Goal: Task Accomplishment & Management: Complete application form

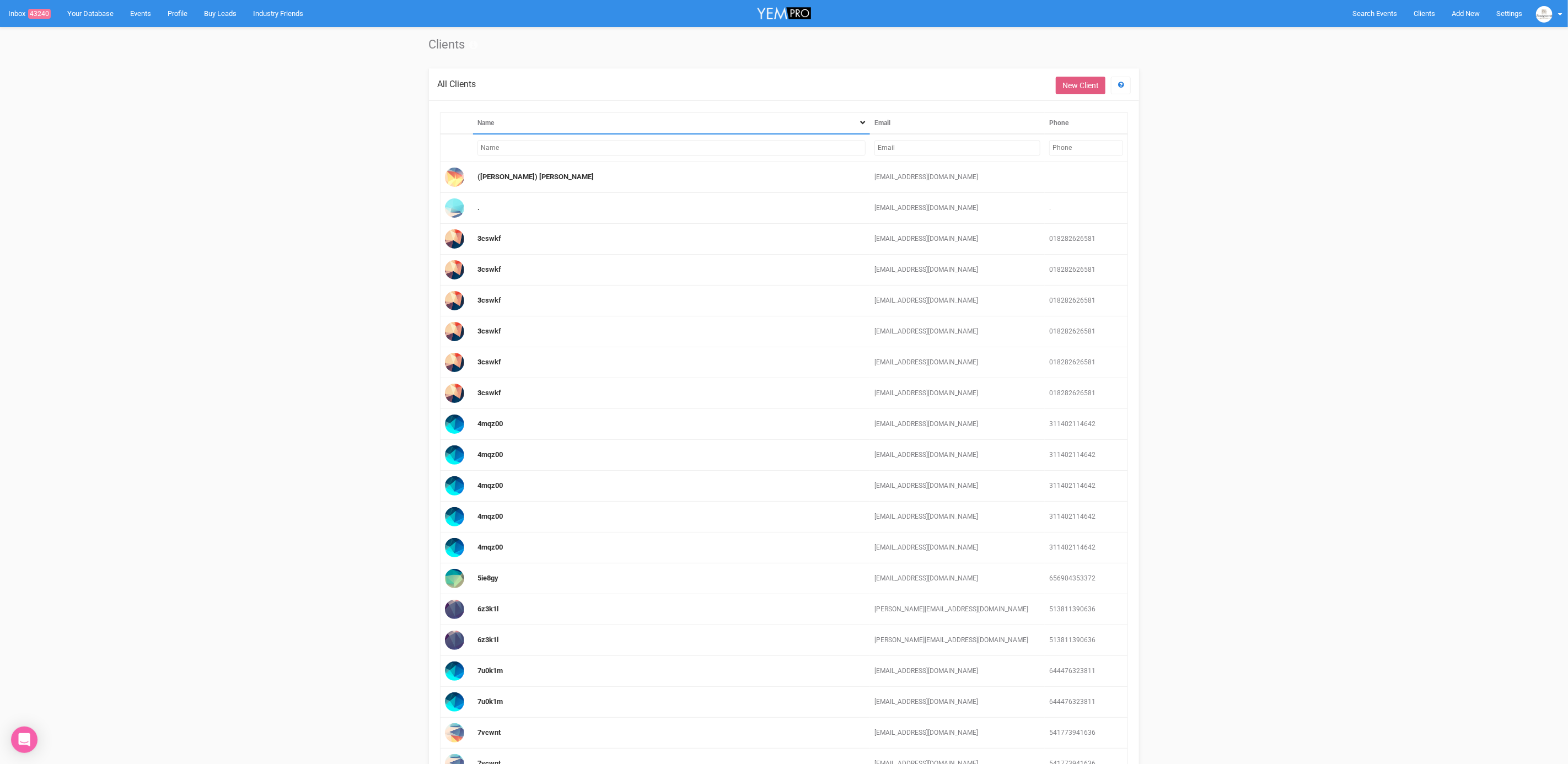
click at [1070, 88] on link "New Client" at bounding box center [1081, 85] width 50 height 18
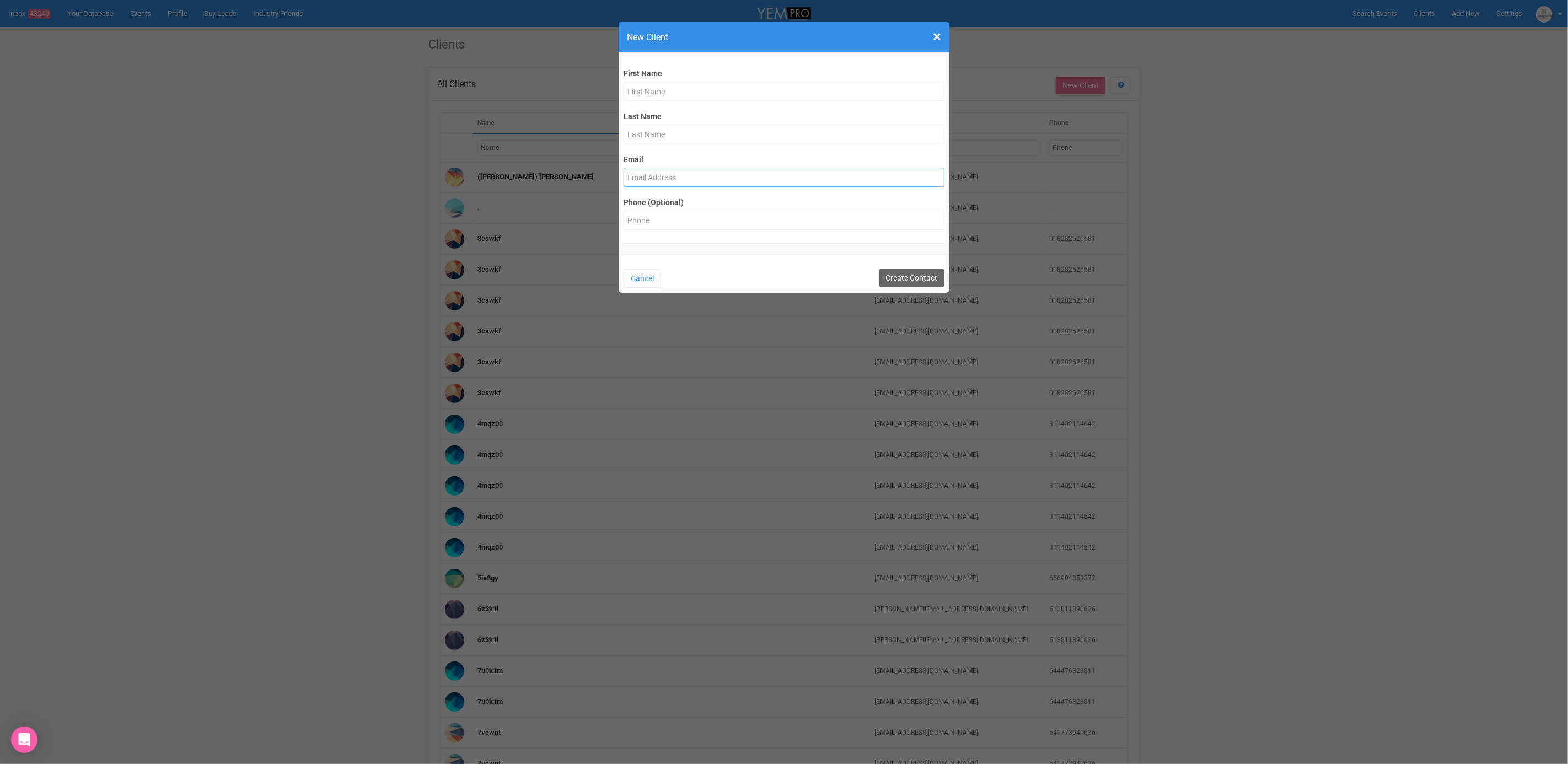
click at [685, 186] on input "Email" at bounding box center [783, 177] width 320 height 19
paste input "[EMAIL_ADDRESS][DOMAIN_NAME]"
type input "[EMAIL_ADDRESS][DOMAIN_NAME]"
click at [933, 36] on span "×" at bounding box center [937, 37] width 9 height 18
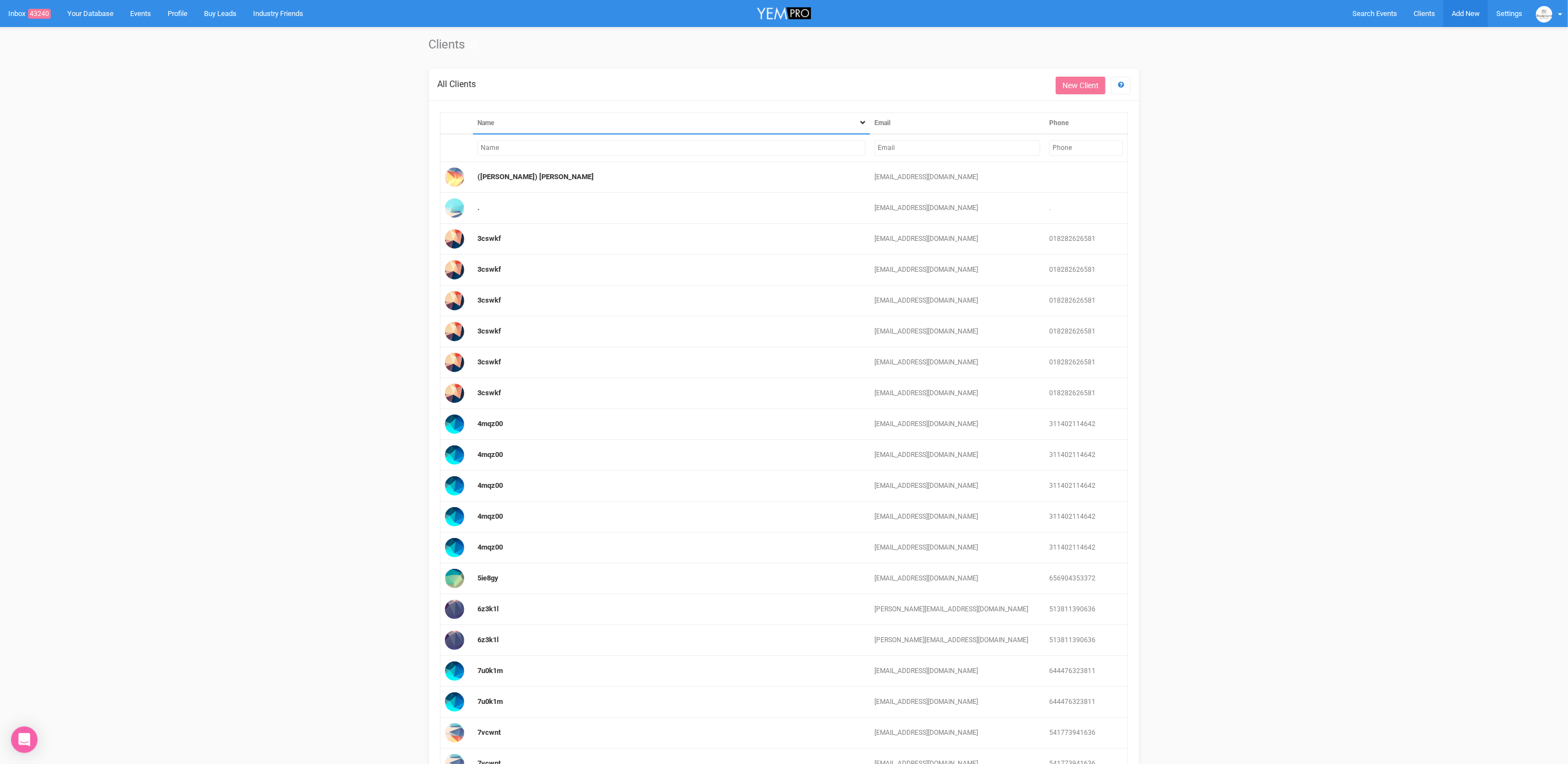
click at [1465, 18] on span "Add New" at bounding box center [1466, 13] width 28 height 9
click at [1438, 100] on link "New Enquiry" at bounding box center [1440, 101] width 83 height 21
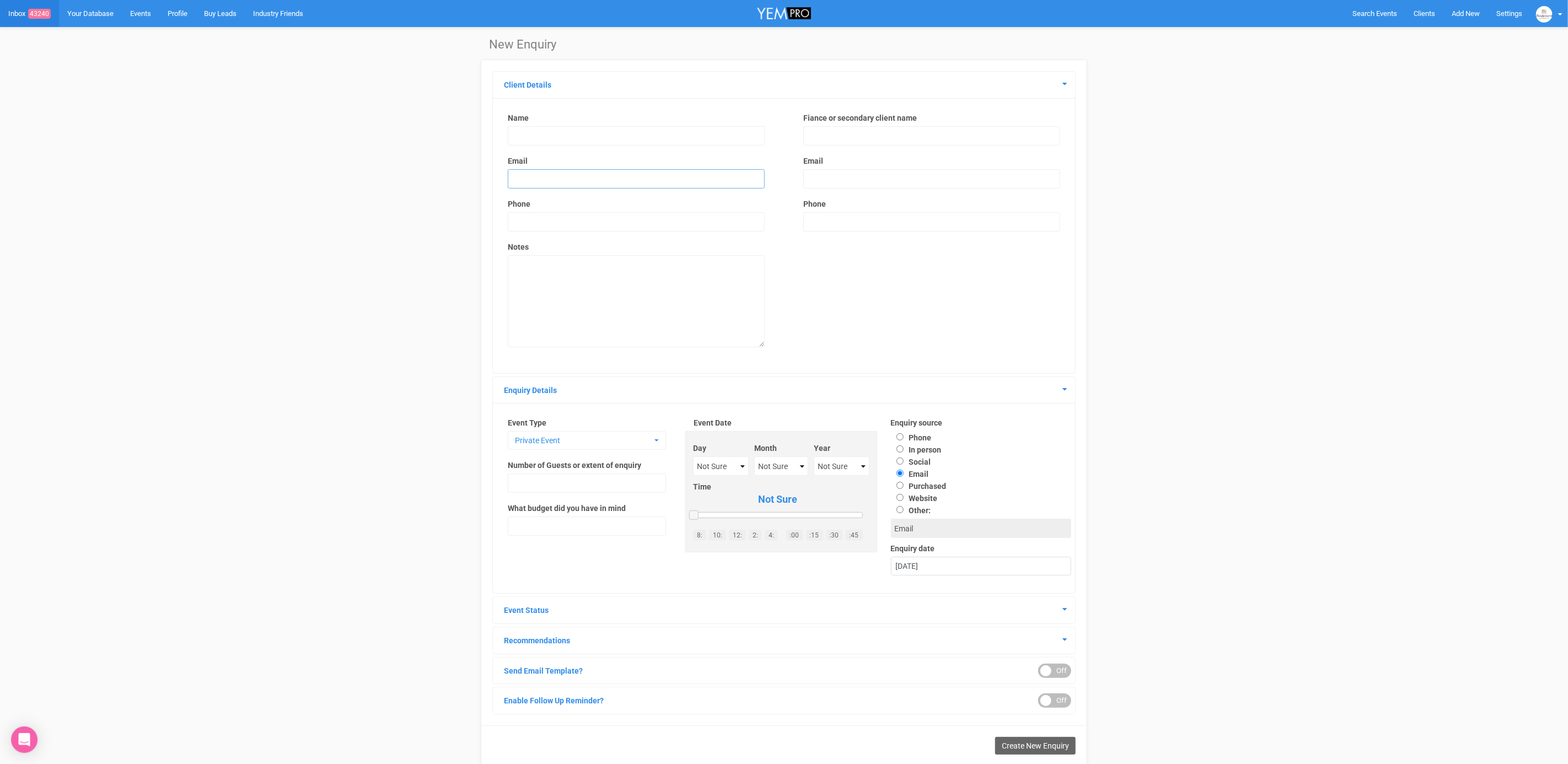
click at [559, 177] on input "email" at bounding box center [636, 179] width 257 height 19
paste input "[EMAIL_ADDRESS][DOMAIN_NAME]"
type input "[EMAIL_ADDRESS][DOMAIN_NAME]"
click at [547, 127] on input "text" at bounding box center [636, 136] width 257 height 19
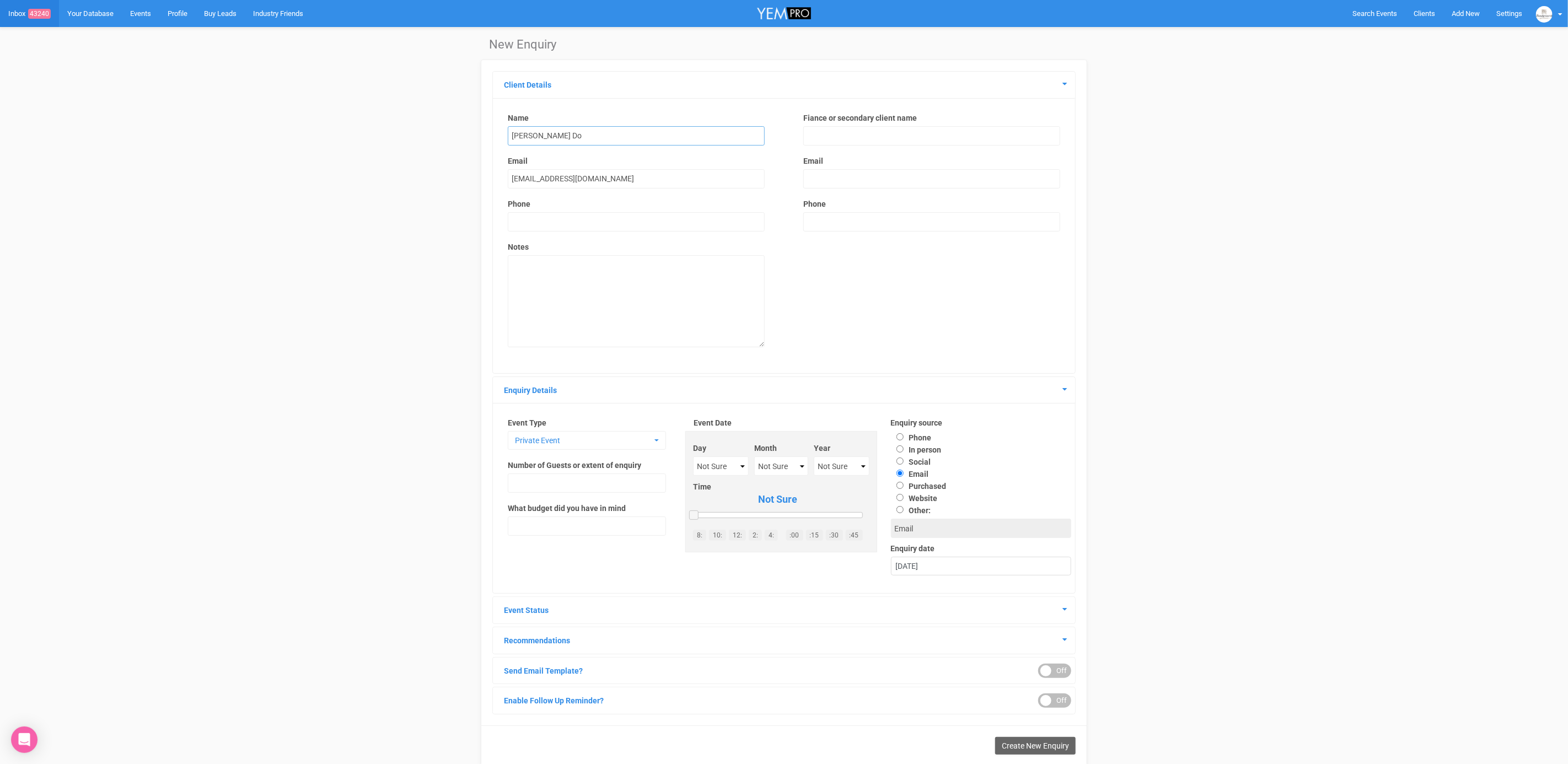
type input "[PERSON_NAME] Do"
click at [565, 219] on input "text" at bounding box center [636, 222] width 257 height 19
click at [568, 439] on span "Private Event" at bounding box center [583, 441] width 137 height 11
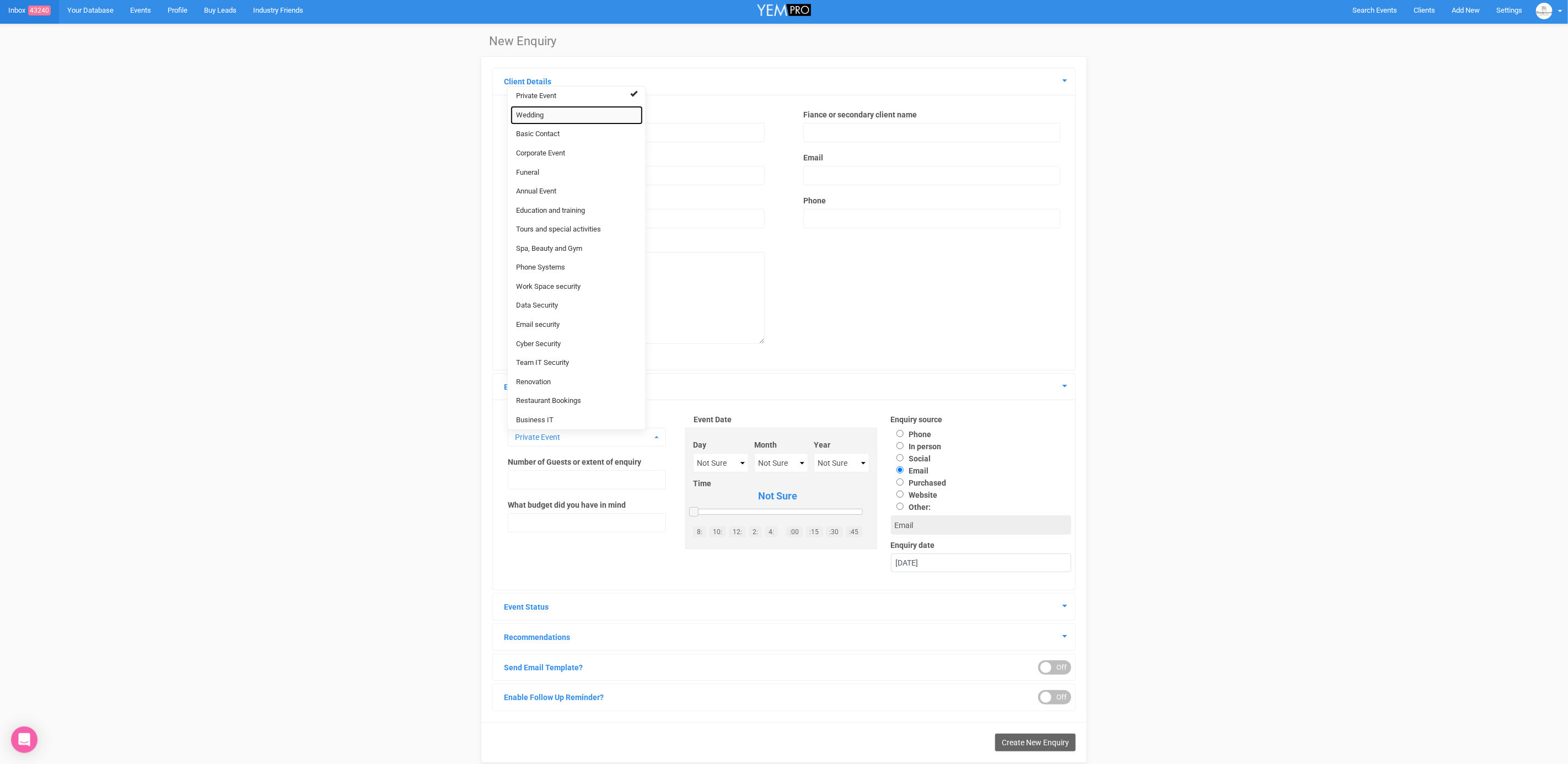
click at [556, 113] on link "Wedding" at bounding box center [576, 116] width 132 height 19
select select "20"
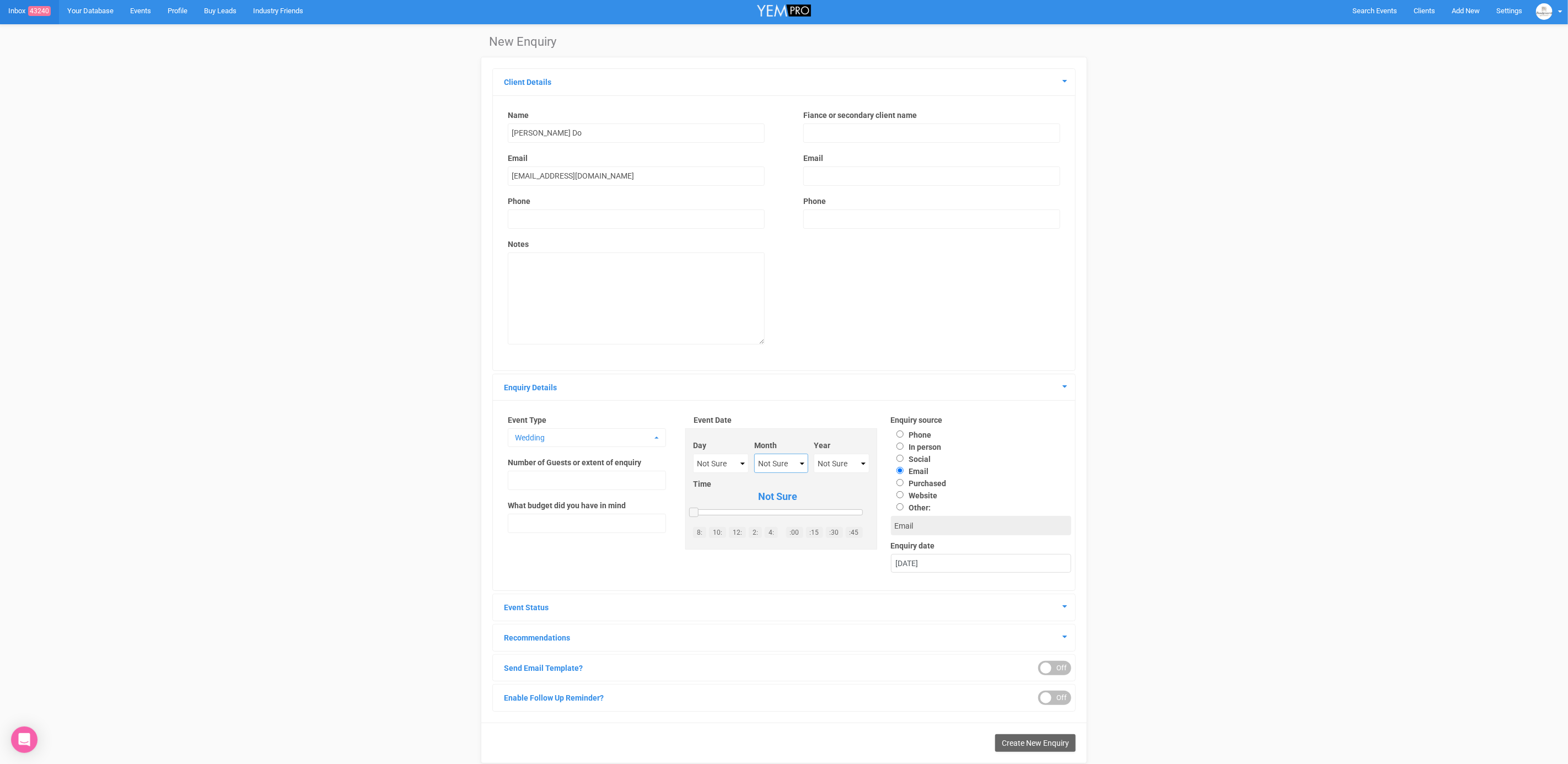
click at [775, 464] on select "Not Sure January February March April May June July August September October No…" at bounding box center [781, 463] width 54 height 19
select select "May"
click at [831, 466] on select "Not Sure 2020 2021 2022 2023 2024 2025 2026 2027 2028 2029 2030 2031 2032 2033 …" at bounding box center [841, 463] width 55 height 19
select select "2026"
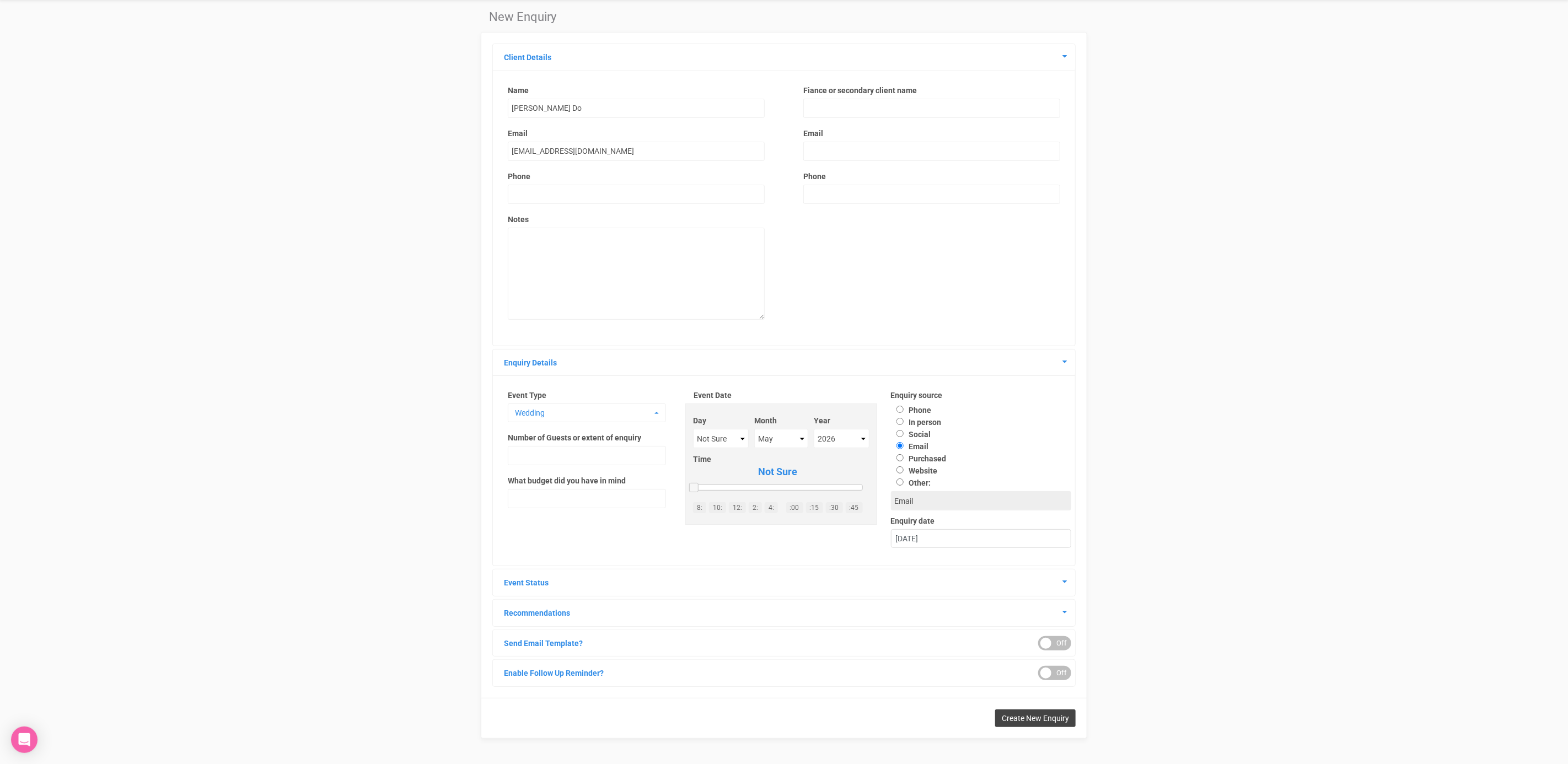
click at [1025, 719] on span "Create New Enquiry" at bounding box center [1035, 718] width 68 height 9
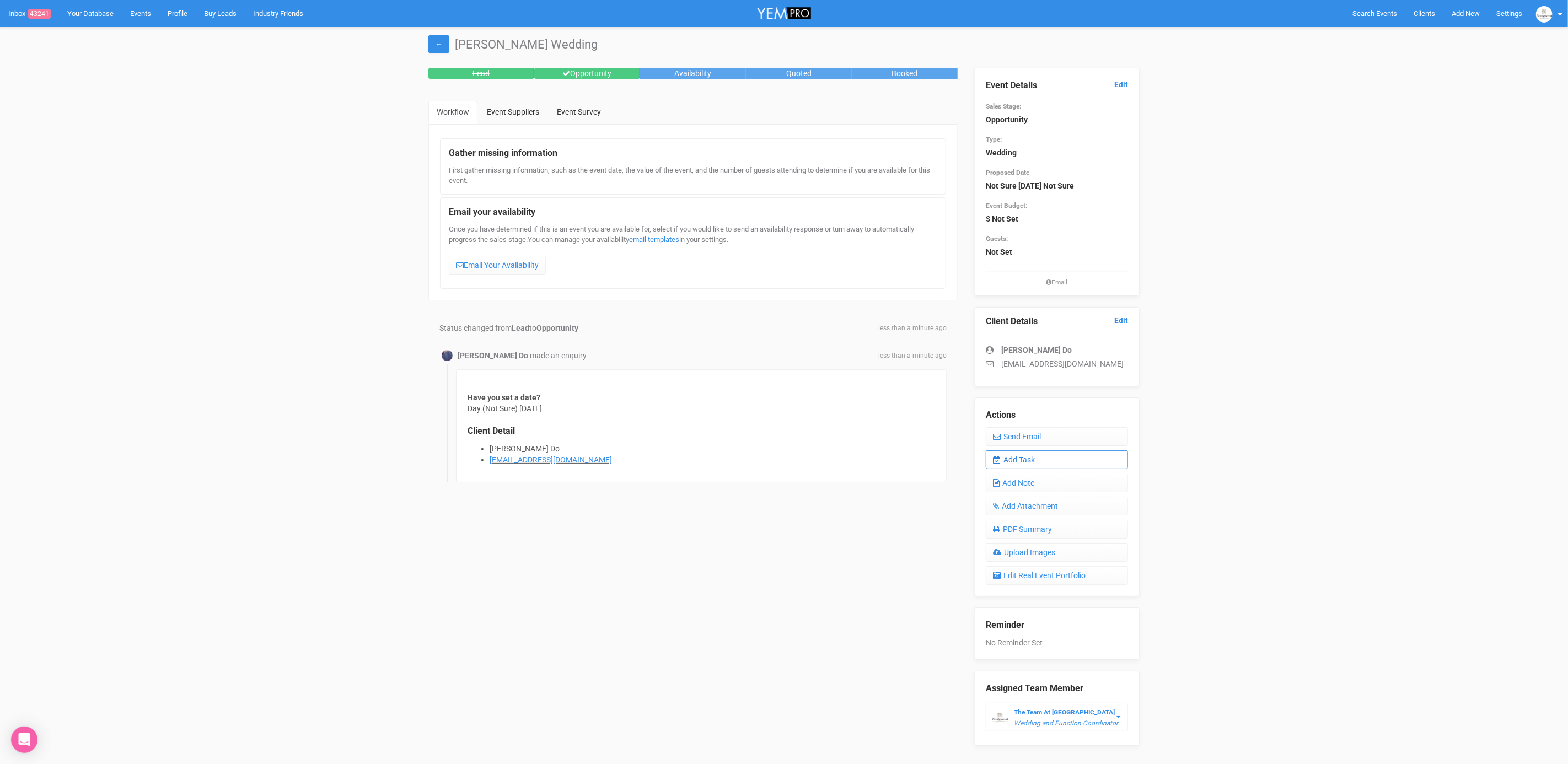
click at [1003, 460] on link "Add Task" at bounding box center [1057, 460] width 142 height 19
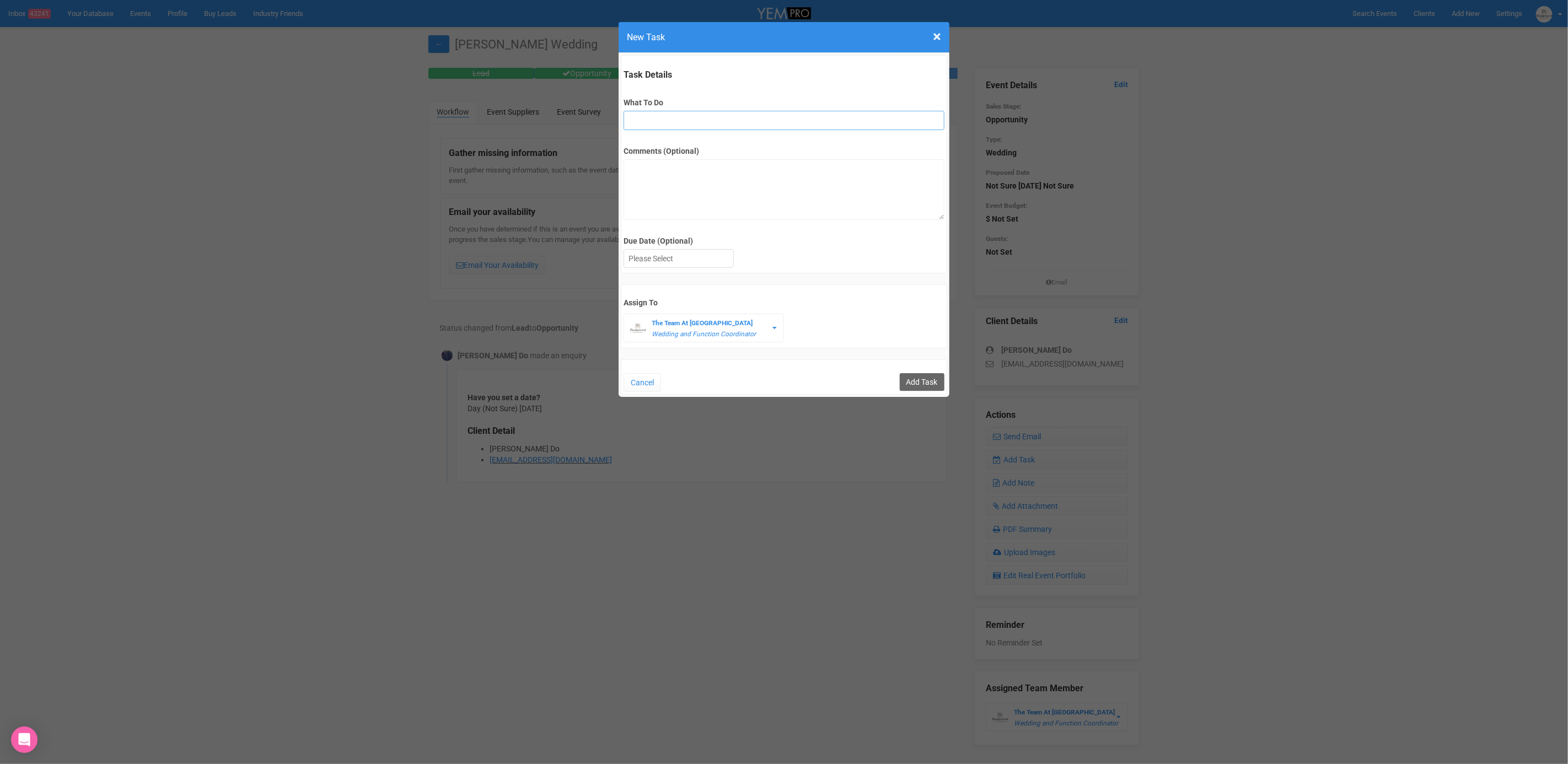
click at [672, 122] on input "What To Do" at bounding box center [783, 121] width 320 height 19
type input "FU"
click at [668, 258] on div at bounding box center [678, 259] width 109 height 18
click at [913, 381] on input "Add Task" at bounding box center [922, 382] width 44 height 18
type input "Save"
